Goal: Use online tool/utility: Utilize a website feature to perform a specific function

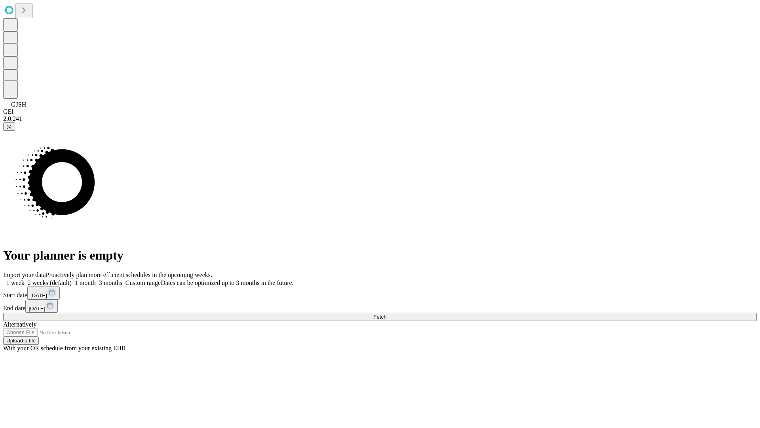
click at [386, 314] on span "Fetch" at bounding box center [379, 317] width 13 height 6
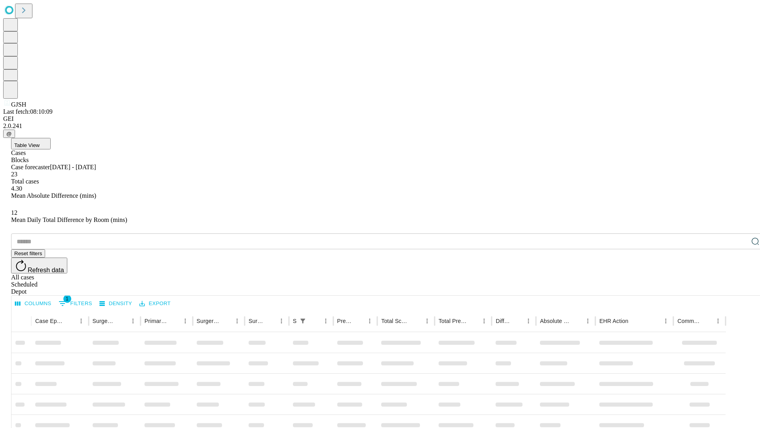
click at [40, 142] on span "Table View" at bounding box center [26, 145] width 25 height 6
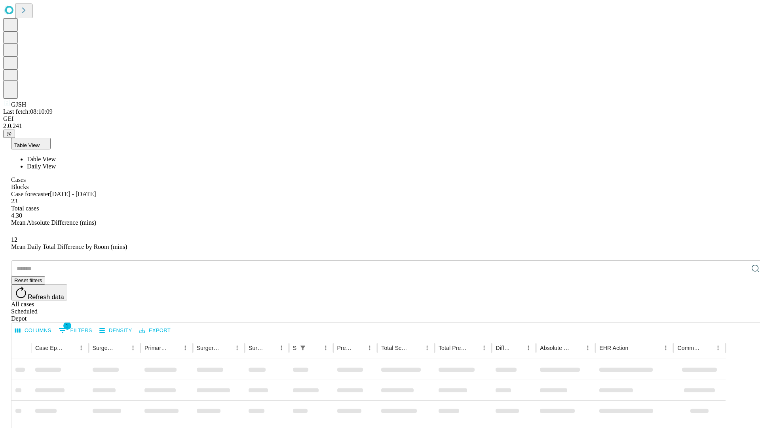
click at [56, 163] on span "Daily View" at bounding box center [41, 166] width 29 height 7
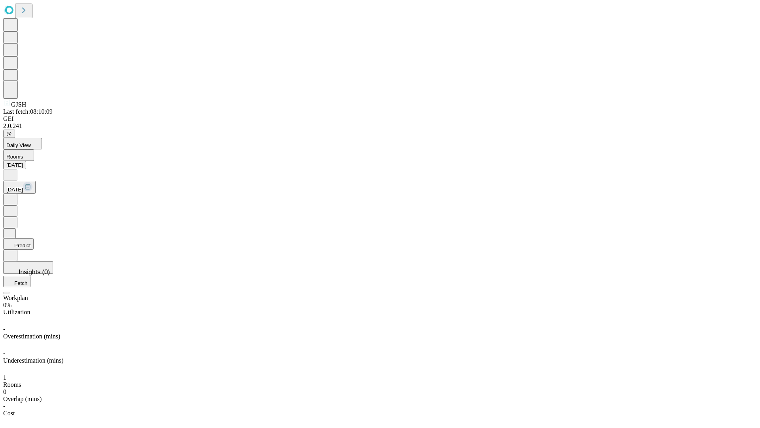
click at [34, 238] on button "Predict" at bounding box center [18, 243] width 30 height 11
